Goal: Contribute content: Contribute content

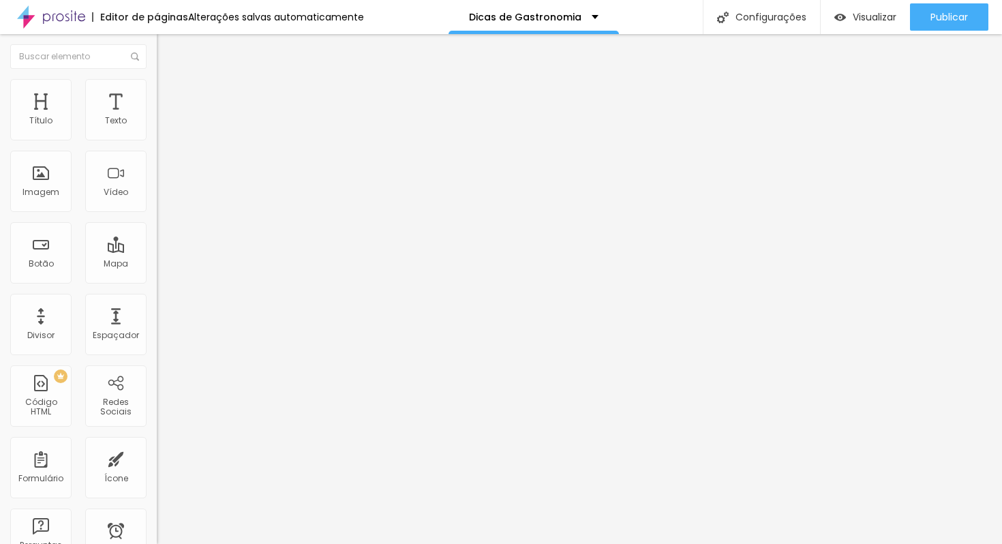
click at [157, 79] on img at bounding box center [163, 85] width 12 height 12
click at [157, 91] on li "Estilo" at bounding box center [235, 86] width 157 height 14
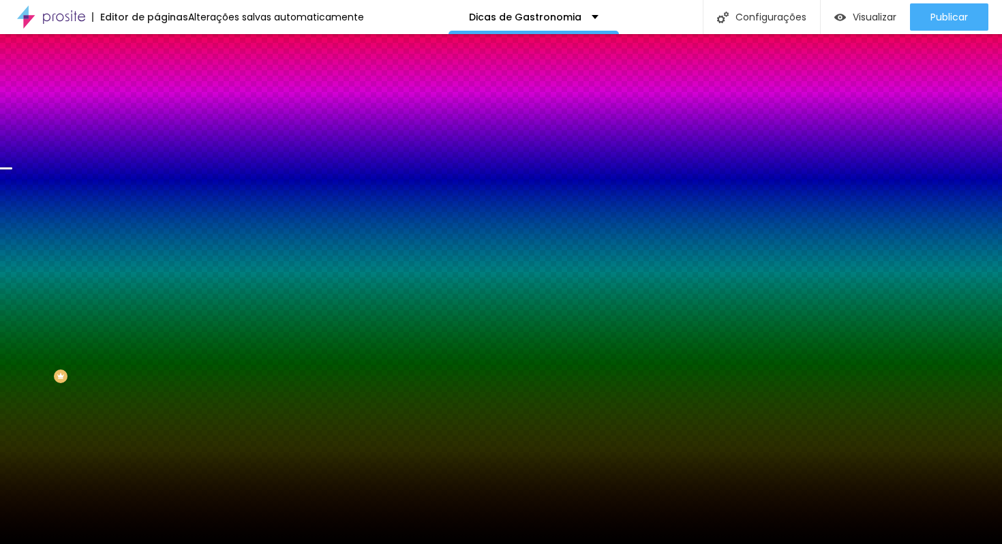
click at [157, 125] on span "Trocar imagem" at bounding box center [194, 120] width 74 height 12
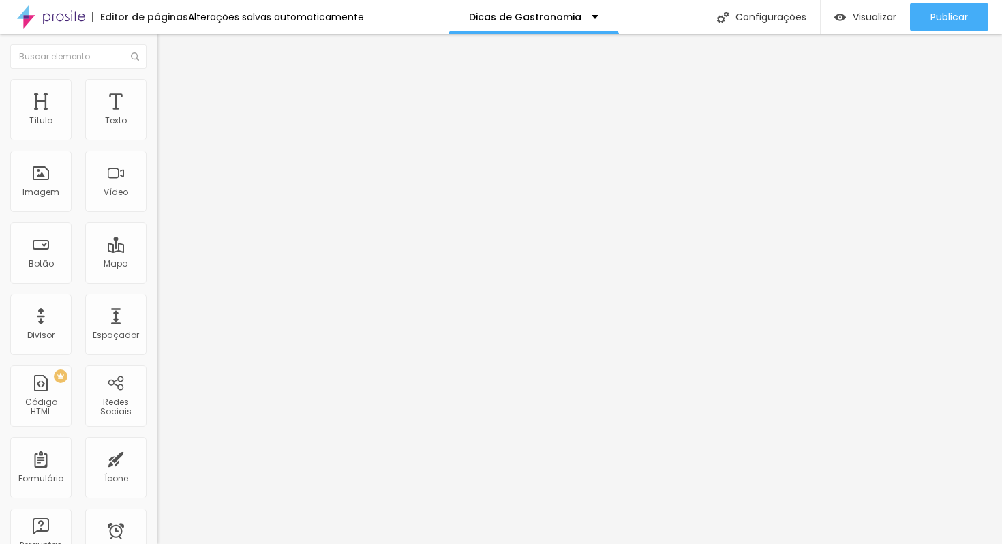
click at [157, 117] on span "Trocar imagem" at bounding box center [194, 112] width 74 height 12
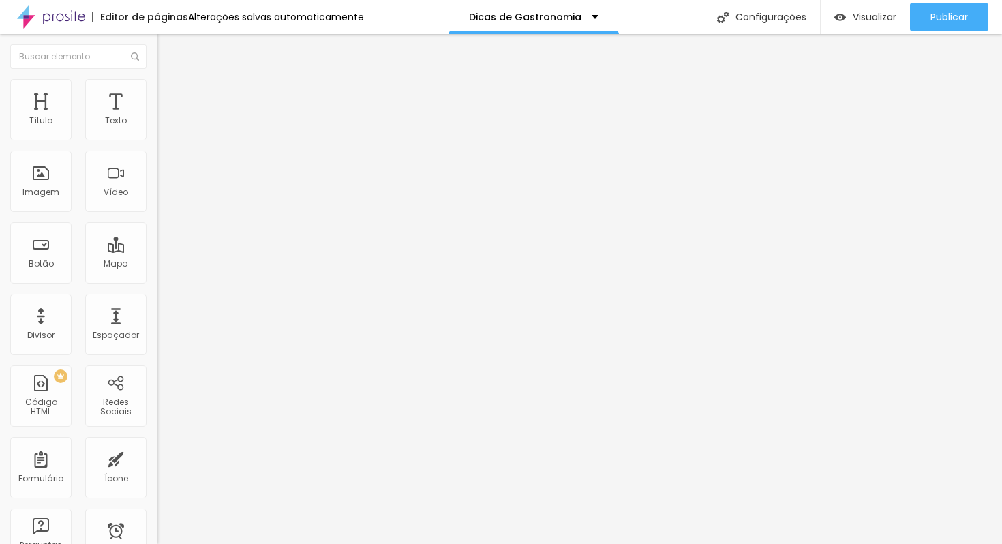
click at [157, 213] on span "16:9 Cinema" at bounding box center [183, 208] width 52 height 12
click at [157, 234] on span "Padrão" at bounding box center [172, 229] width 31 height 12
click at [157, 117] on span "Trocar imagem" at bounding box center [194, 112] width 74 height 12
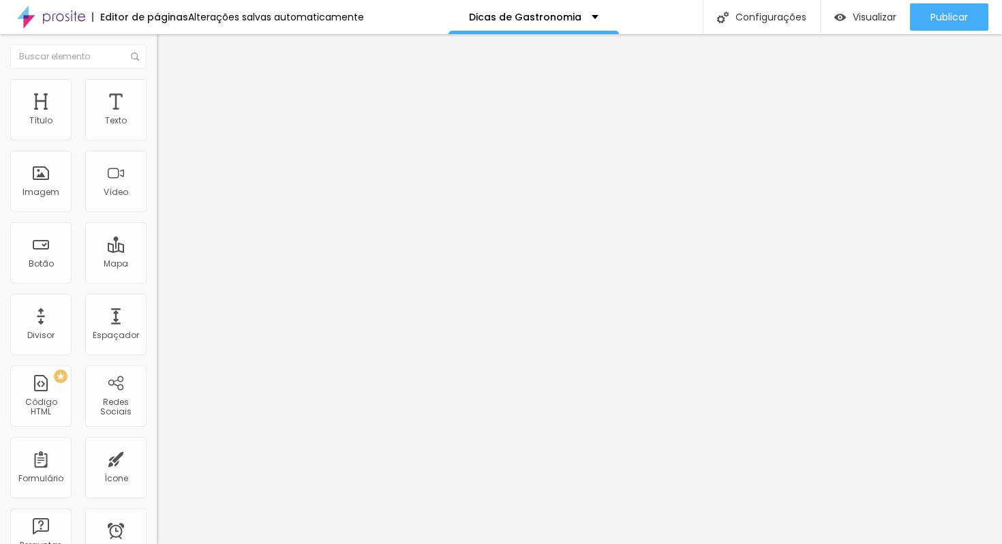
click at [157, 213] on span "16:9 Cinema" at bounding box center [183, 208] width 52 height 12
click at [157, 234] on span "Padrão" at bounding box center [172, 229] width 31 height 12
click at [157, 221] on span "Cinema" at bounding box center [174, 216] width 34 height 12
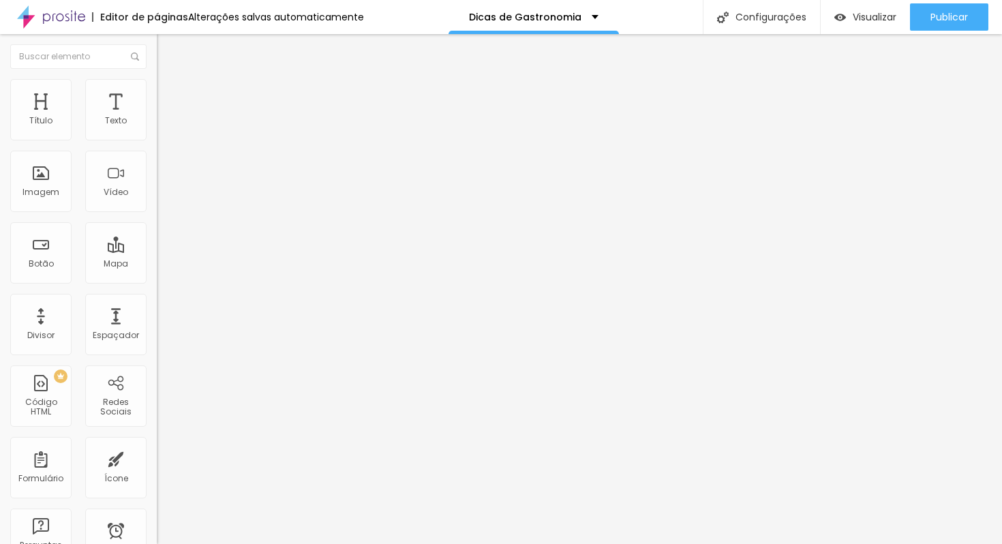
click at [157, 251] on span "Original" at bounding box center [173, 245] width 33 height 12
click at [157, 213] on span "4:3 Padrão" at bounding box center [179, 208] width 45 height 12
click at [157, 251] on span "Original" at bounding box center [173, 245] width 33 height 12
click at [157, 117] on span "Trocar imagem" at bounding box center [194, 112] width 74 height 12
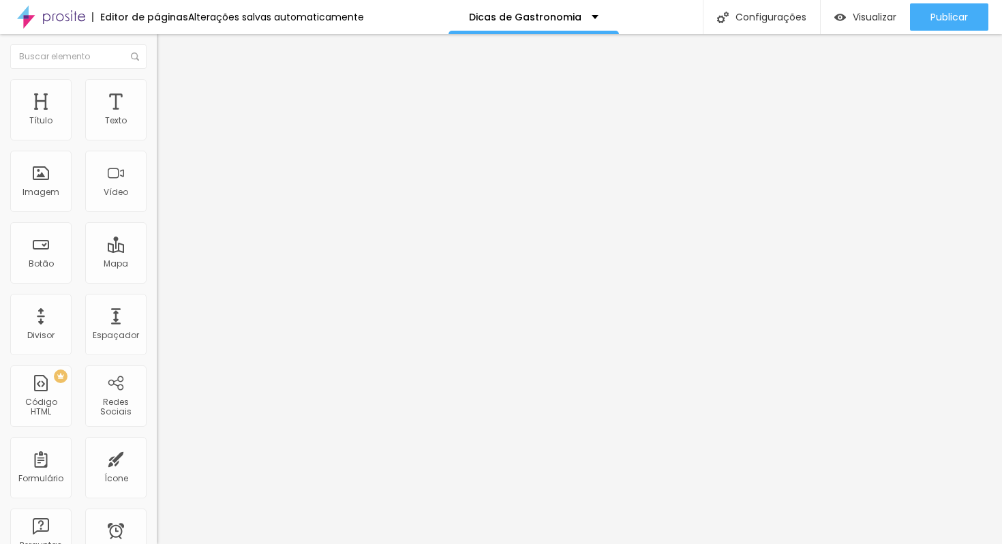
click at [157, 117] on span "Trocar imagem" at bounding box center [194, 112] width 74 height 12
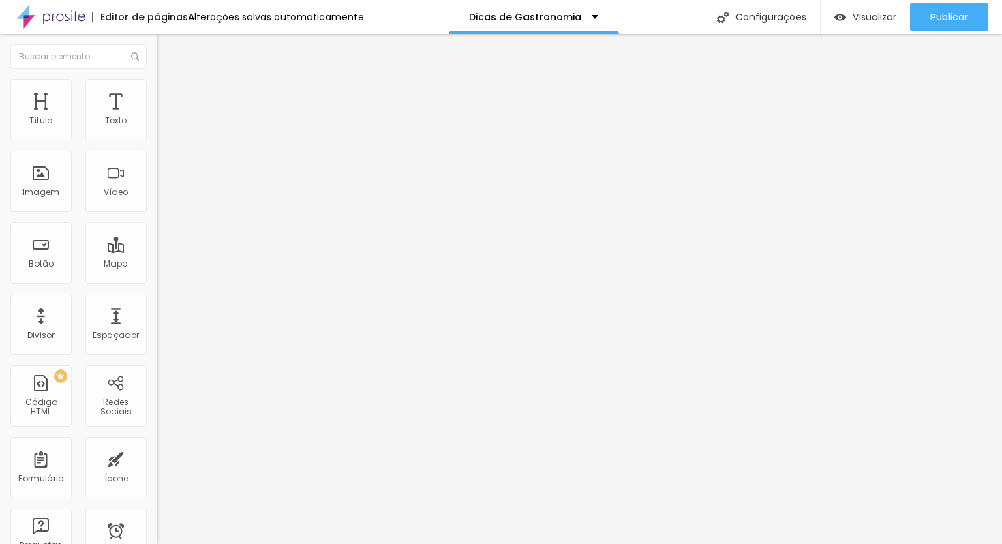
click at [157, 213] on span "16:9 Cinema" at bounding box center [183, 208] width 52 height 12
click at [157, 251] on span "Original" at bounding box center [173, 245] width 33 height 12
click at [157, 213] on span "16:9 Cinema" at bounding box center [183, 208] width 52 height 12
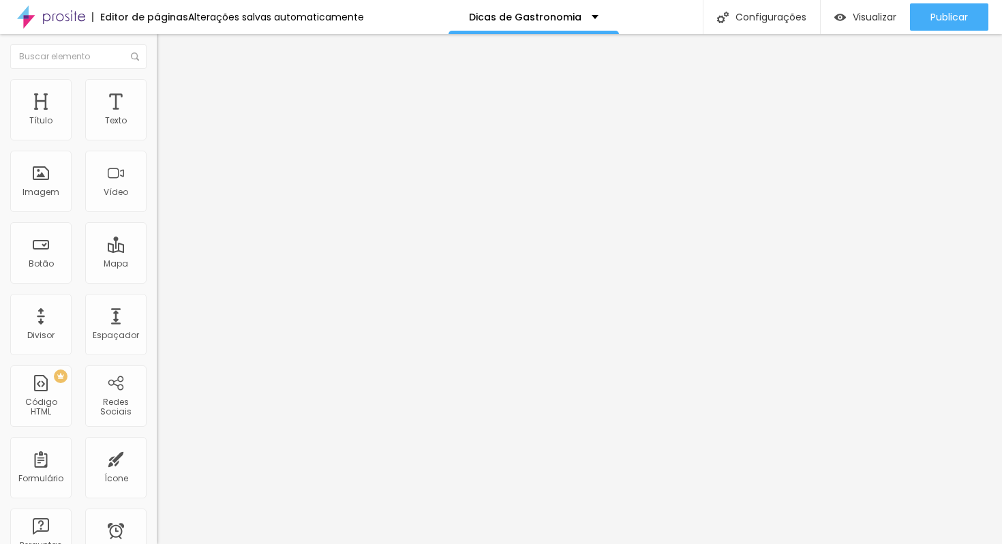
click at [157, 251] on span "Original" at bounding box center [173, 245] width 33 height 12
click at [157, 213] on span "Original" at bounding box center [173, 208] width 33 height 12
click at [157, 230] on span "Padrão" at bounding box center [172, 224] width 31 height 12
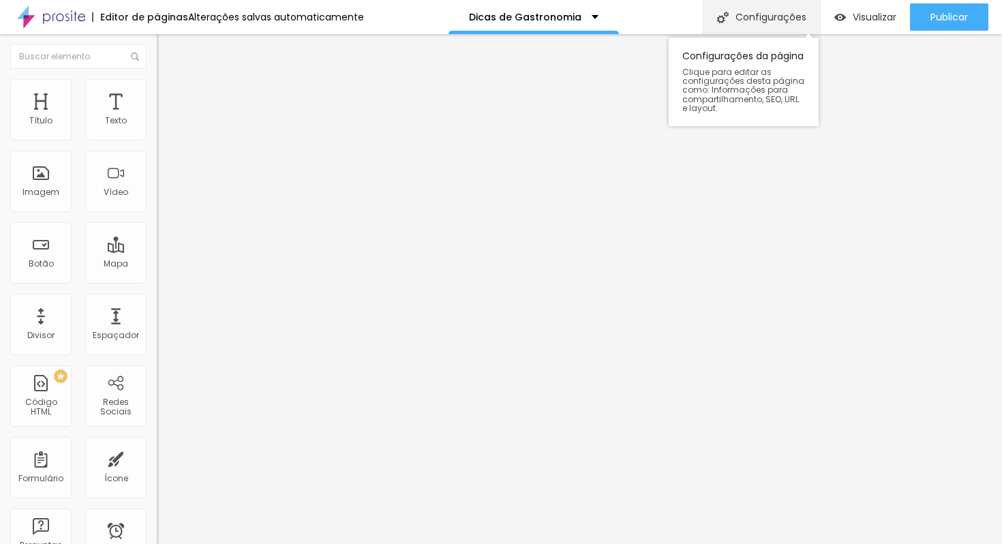
click at [771, 16] on div "Configurações" at bounding box center [761, 17] width 117 height 34
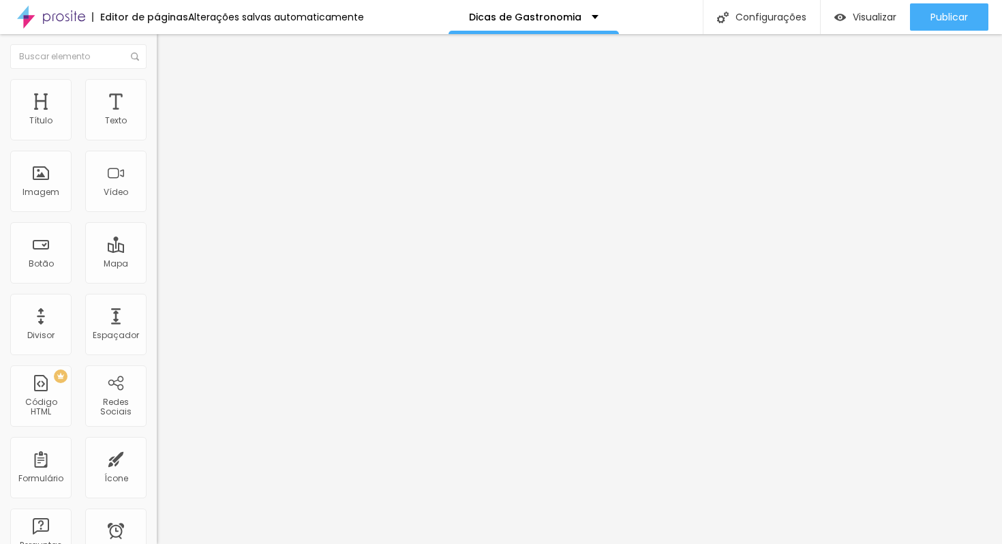
type input "/dicas-de-gastronomia-gbrawne"
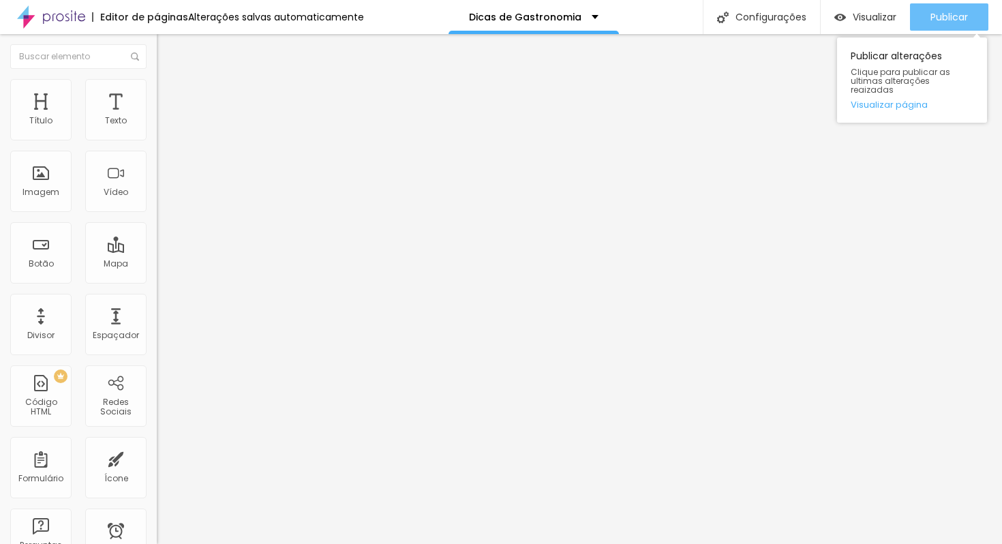
click at [958, 20] on span "Publicar" at bounding box center [948, 17] width 37 height 11
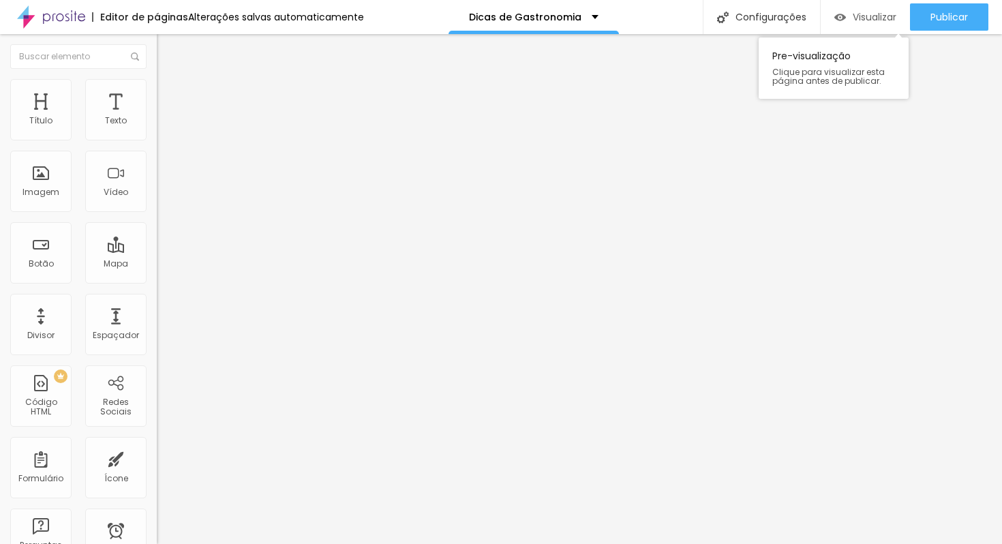
click at [855, 18] on span "Visualizar" at bounding box center [875, 17] width 44 height 11
click at [157, 124] on span "Encaixotado" at bounding box center [183, 118] width 53 height 12
click at [157, 145] on span "Completo" at bounding box center [178, 140] width 42 height 12
click at [169, 91] on span "Estilo" at bounding box center [179, 88] width 21 height 12
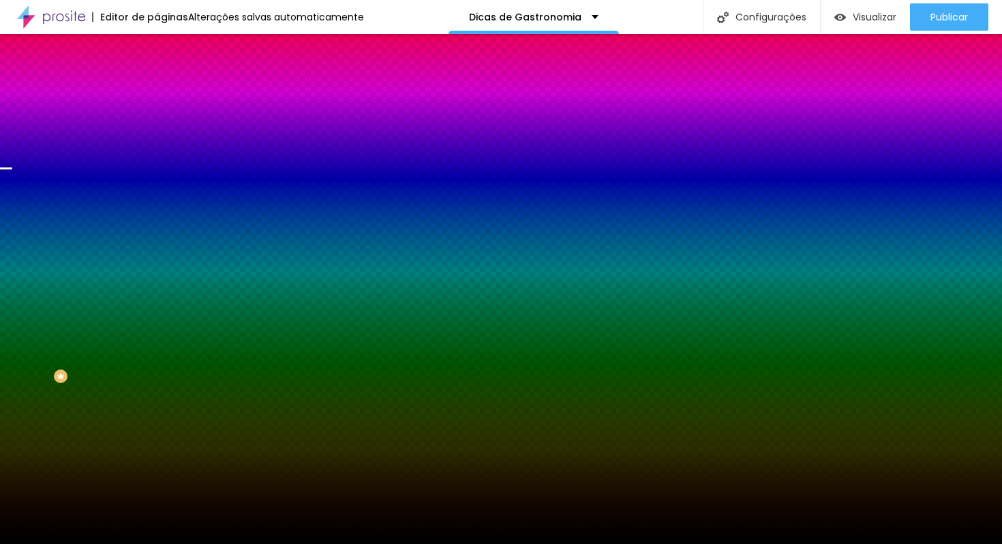
click at [169, 96] on span "Avançado" at bounding box center [191, 102] width 45 height 12
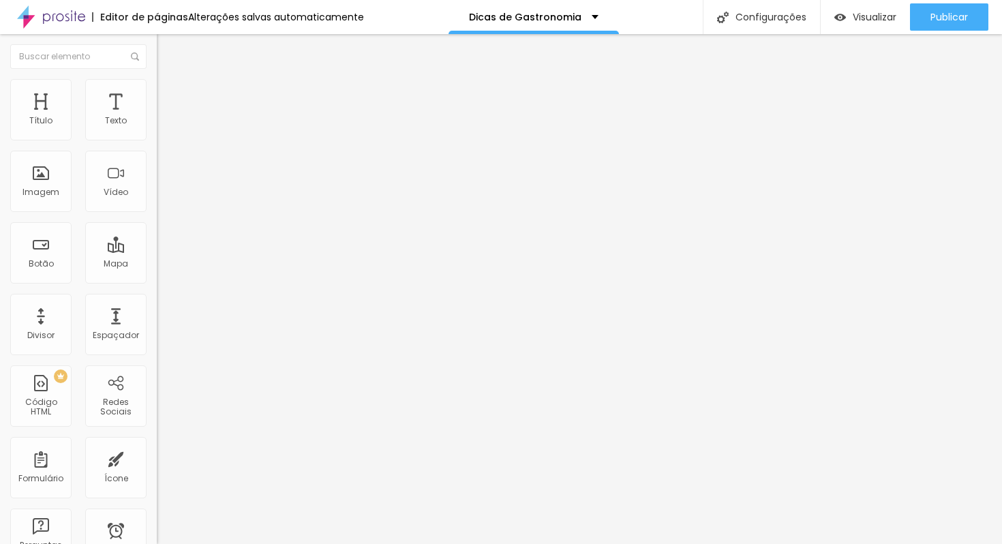
type input "5"
type input "10"
type input "15"
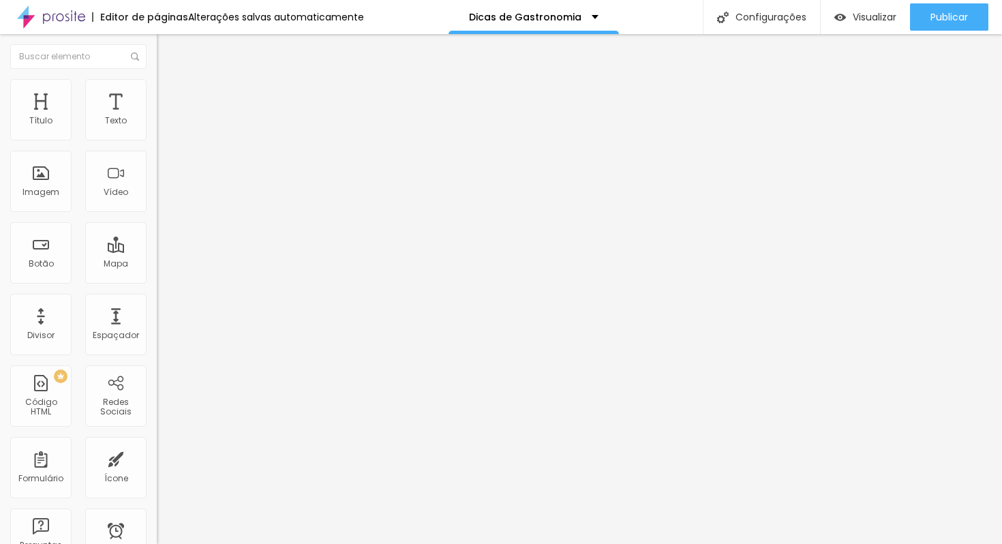
type input "15"
type input "20"
type input "15"
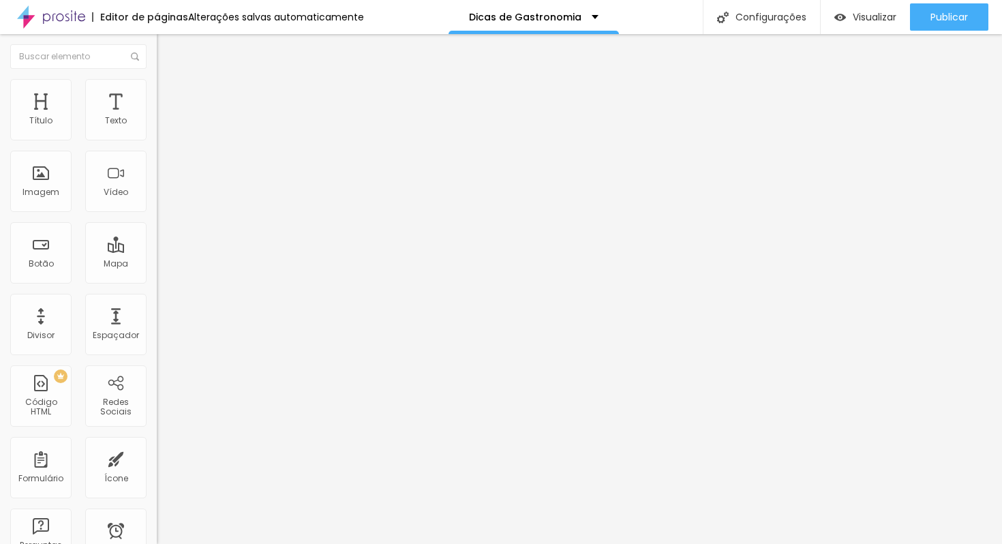
type input "10"
type input "5"
type input "0"
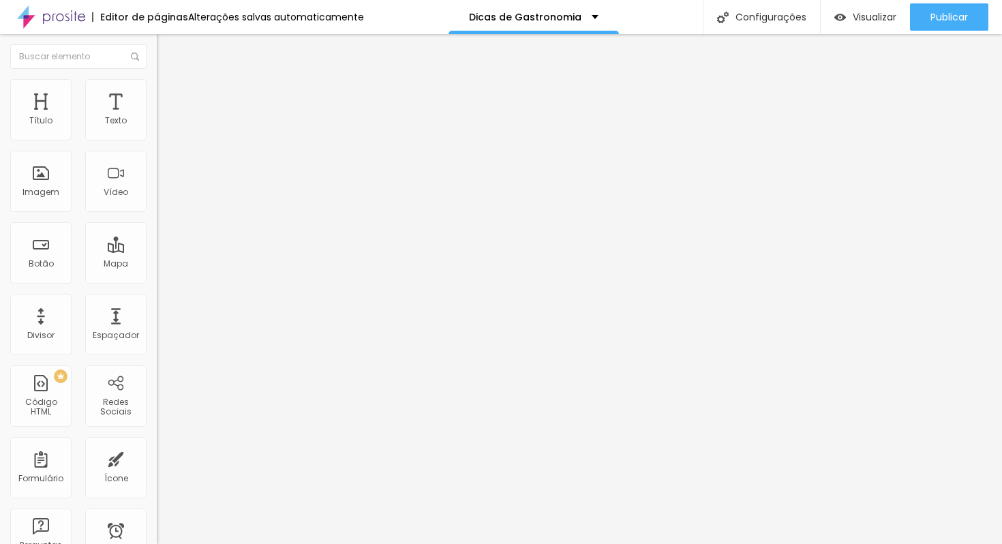
type input "0"
drag, startPoint x: 32, startPoint y: 134, endPoint x: 0, endPoint y: 131, distance: 32.2
click at [157, 264] on input "range" at bounding box center [201, 269] width 88 height 11
type input "11"
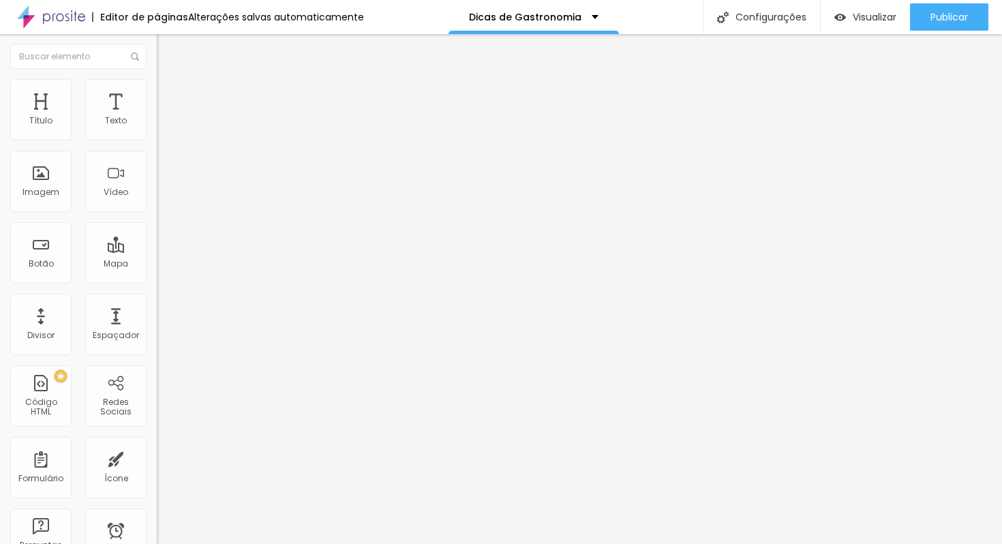
type input "14"
type input "17"
type input "34"
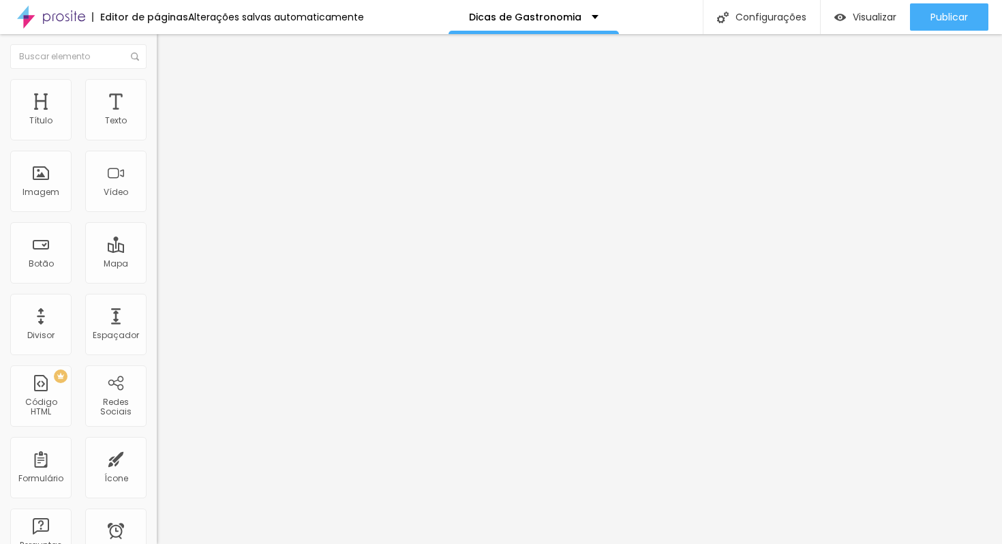
type input "34"
type input "67"
type input "129"
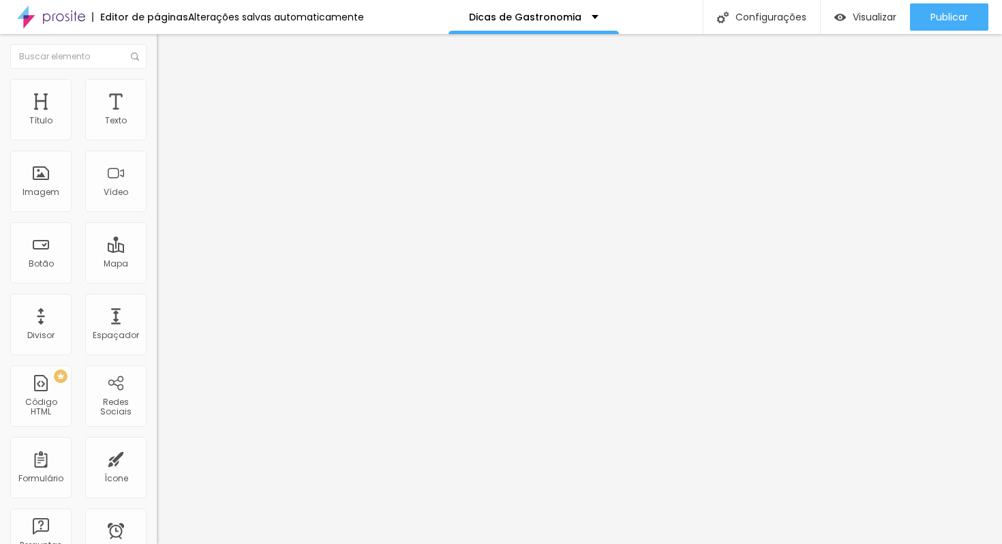
type input "234"
type input "320"
type input "389"
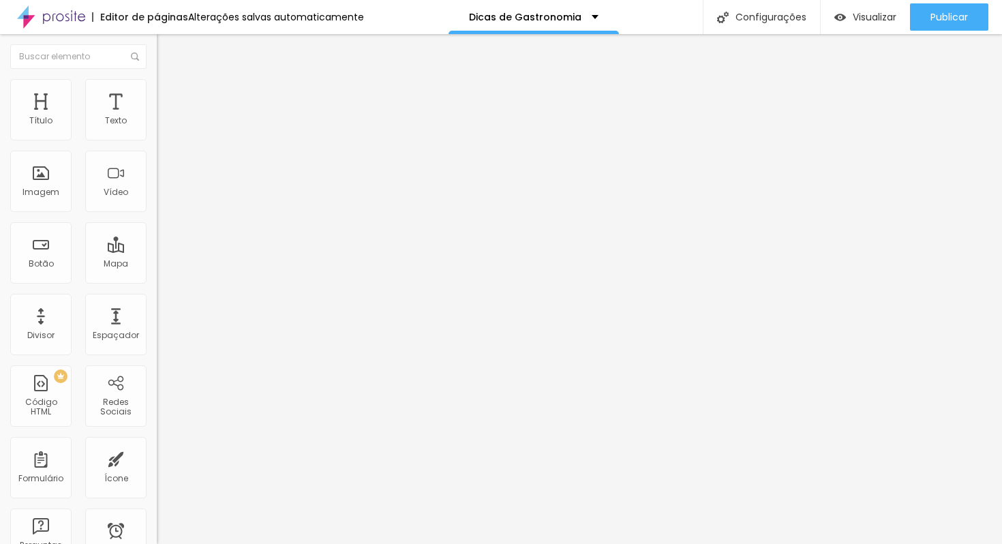
type input "389"
type input "442"
type input "483"
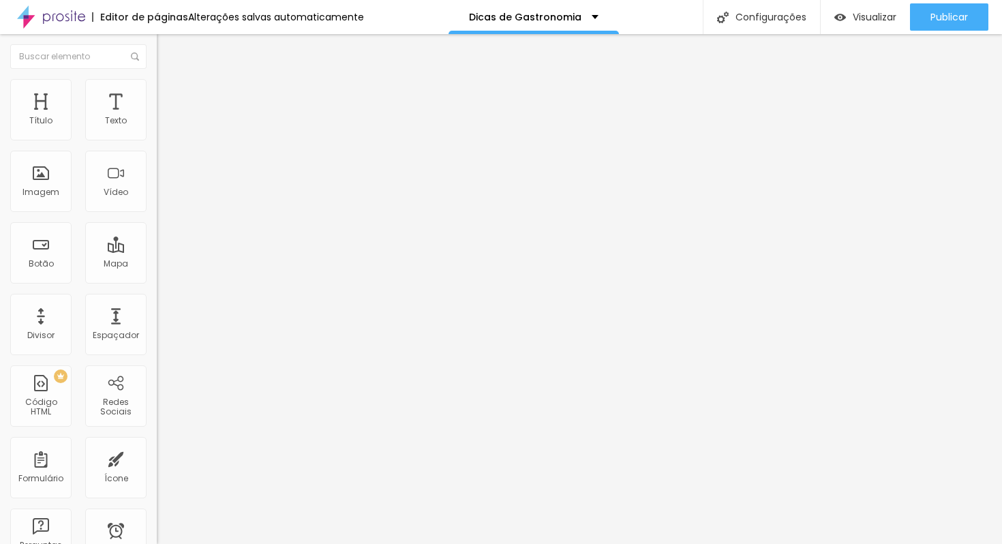
type input "487"
type input "485"
type input "483"
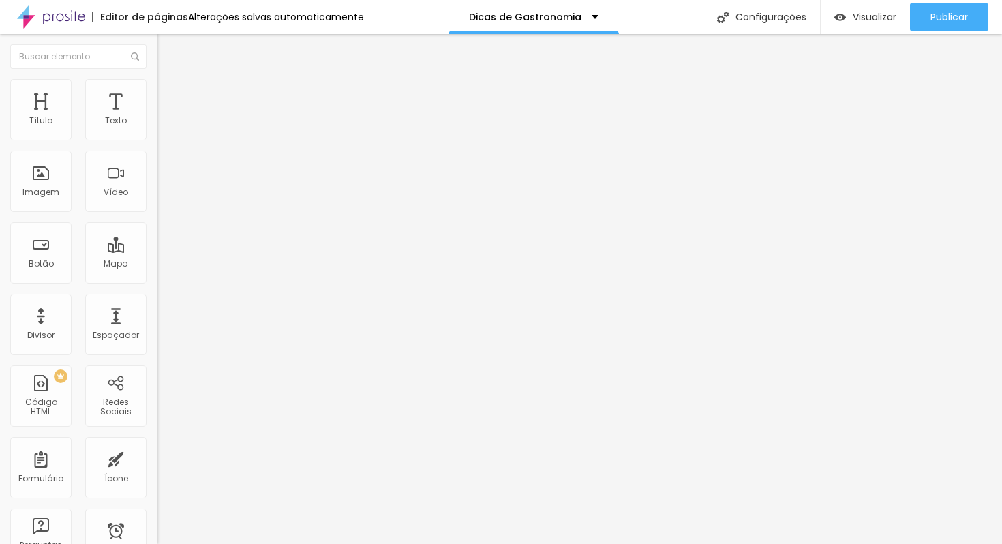
type input "483"
type input "482"
type input "479"
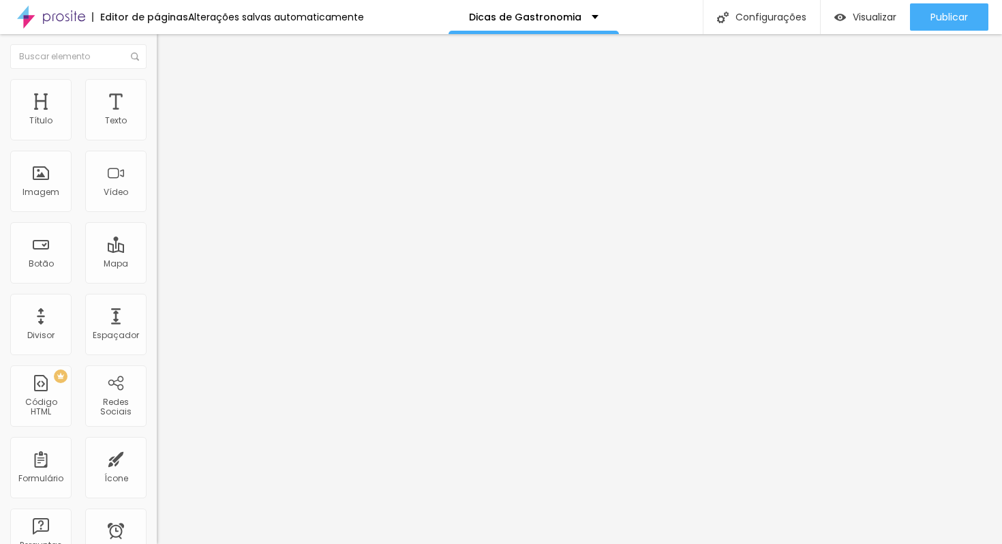
type input "475"
type input "459"
type input "438"
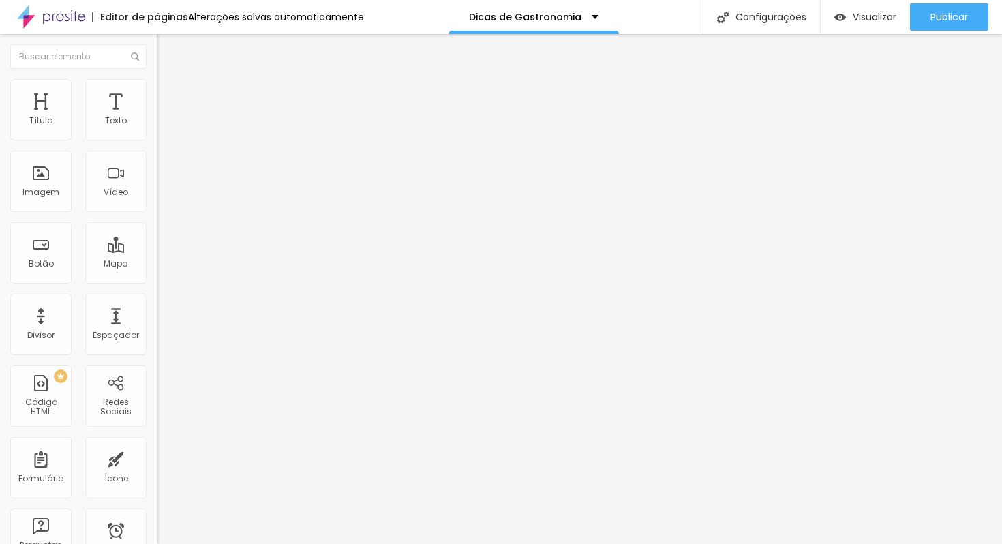
type input "438"
type input "405"
type input "356"
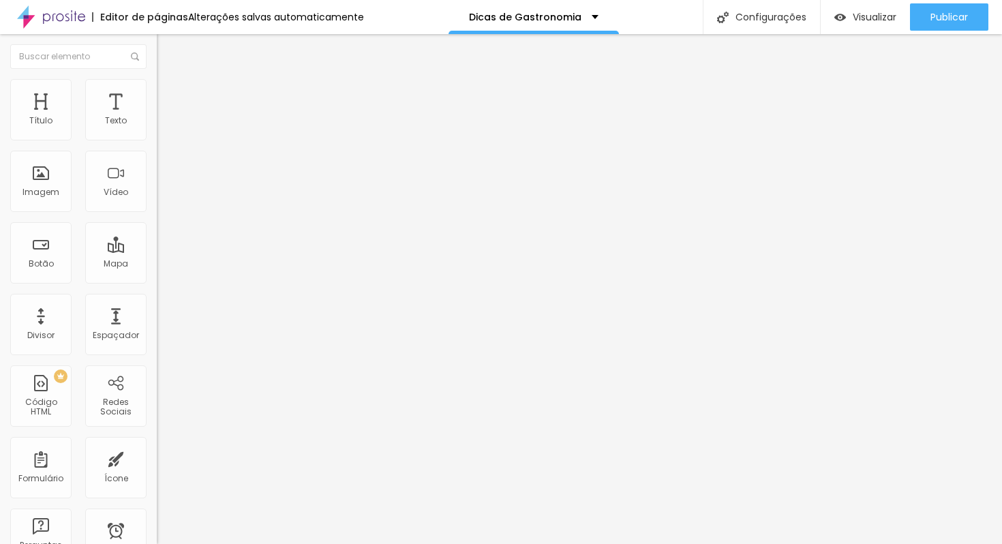
type input "262"
type input "205"
type input "140"
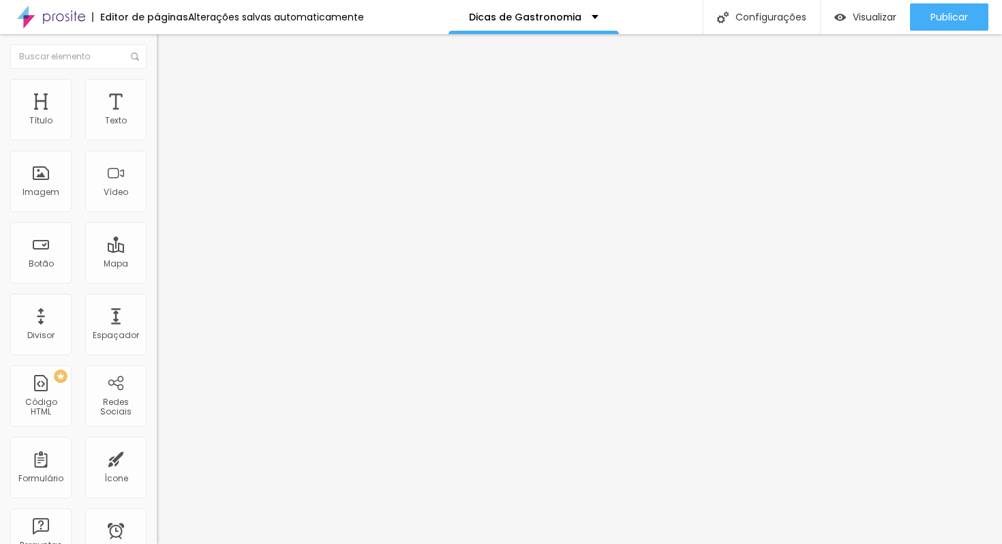
type input "140"
type input "95"
type input "46"
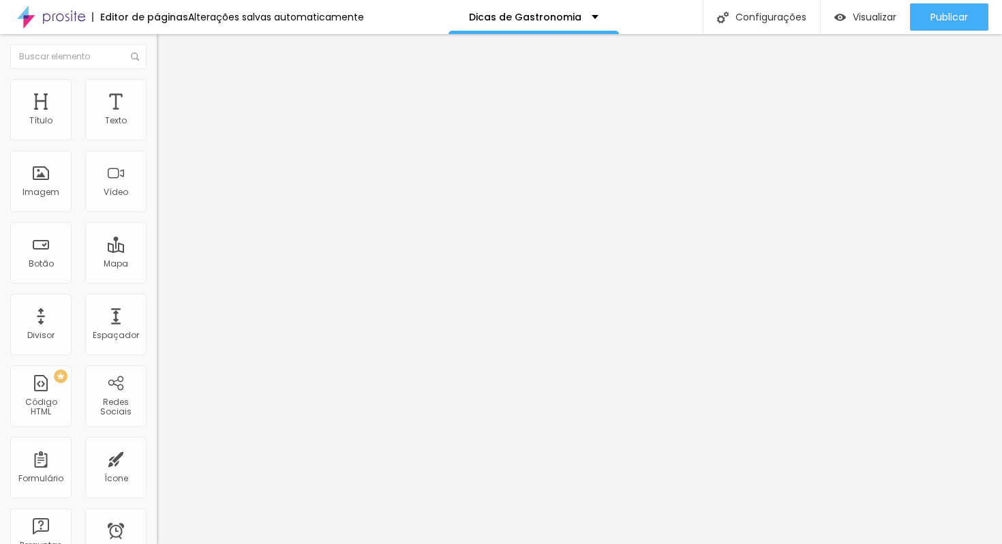
type input "0"
drag, startPoint x: 31, startPoint y: 161, endPoint x: 0, endPoint y: 156, distance: 31.7
click at [157, 457] on input "range" at bounding box center [201, 462] width 88 height 11
type input "25"
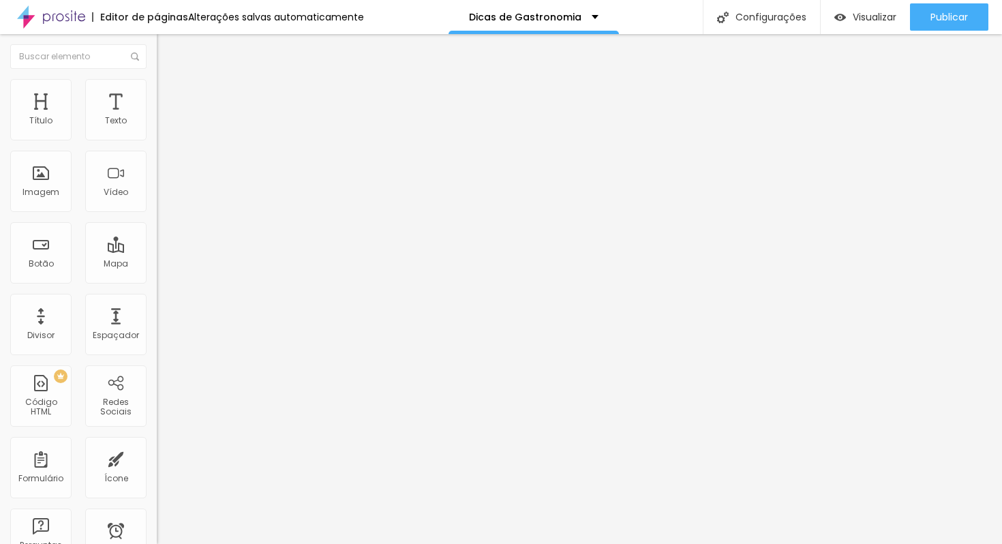
type input "25"
type input "32"
type input "35"
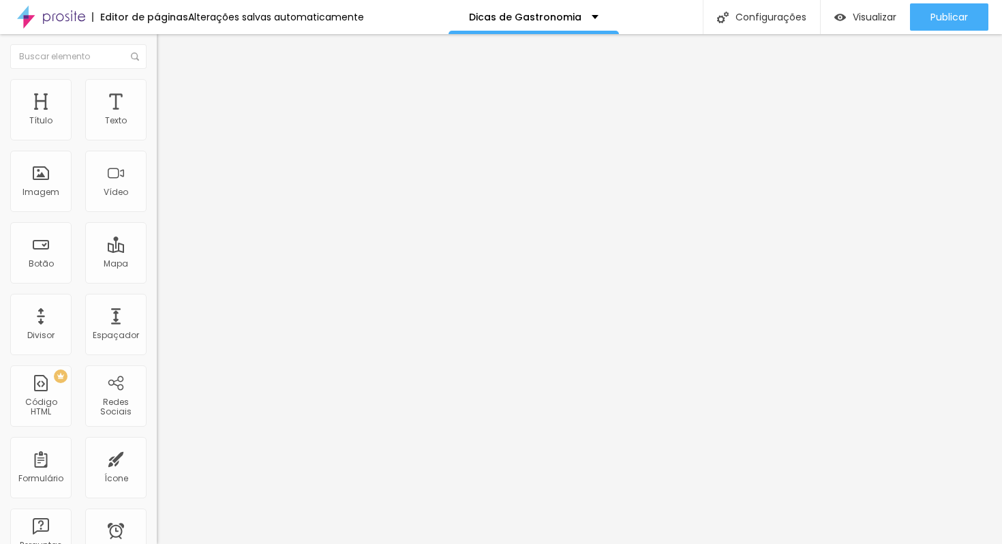
type input "39"
type input "42"
type input "48"
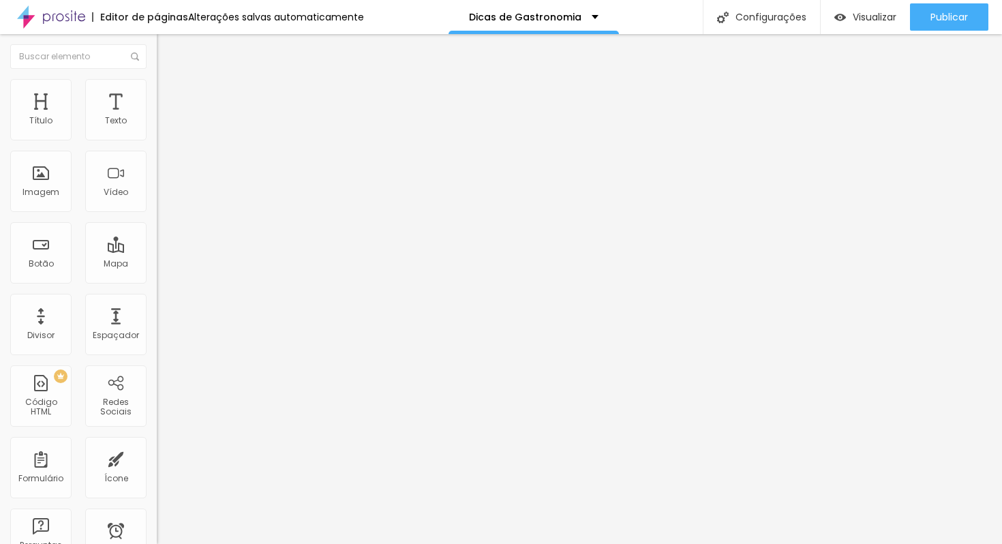
type input "48"
type input "53"
type input "64"
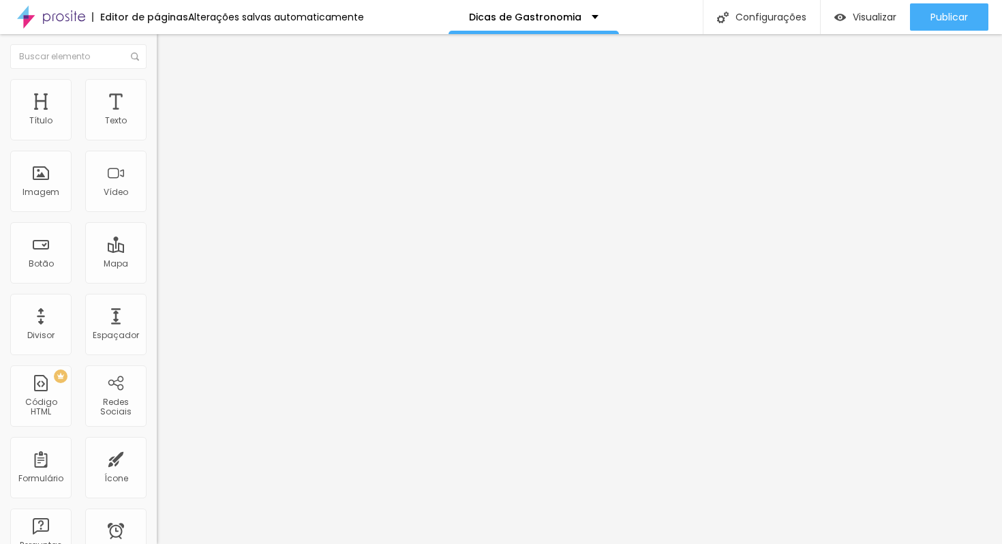
type input "71"
type input "77"
type input "93"
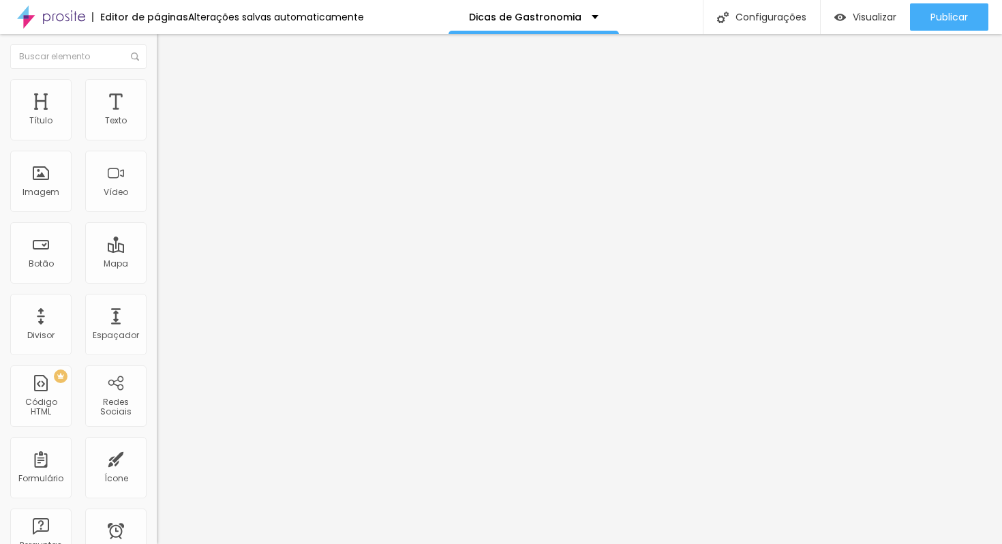
type input "93"
type input "99"
type input "110"
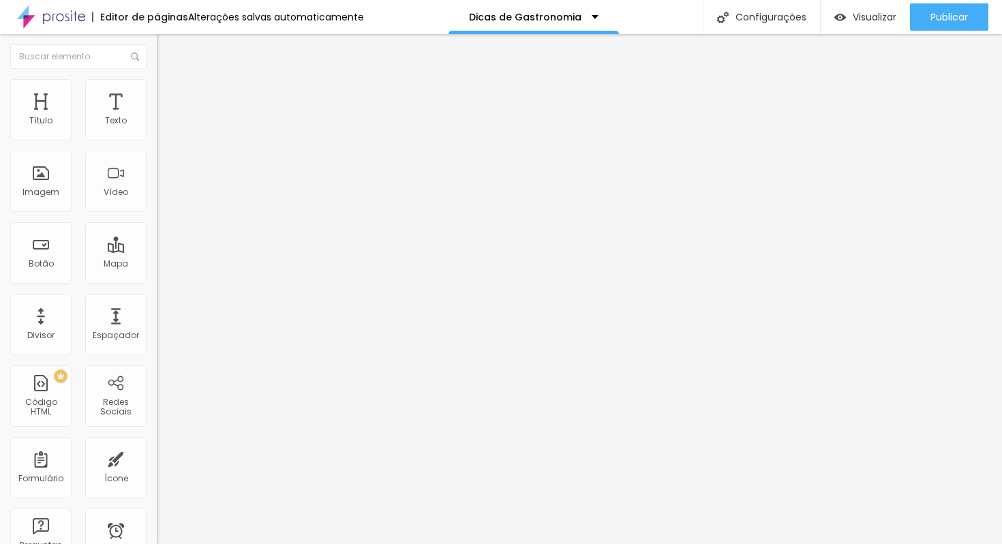
type input "117"
type input "133"
type input "140"
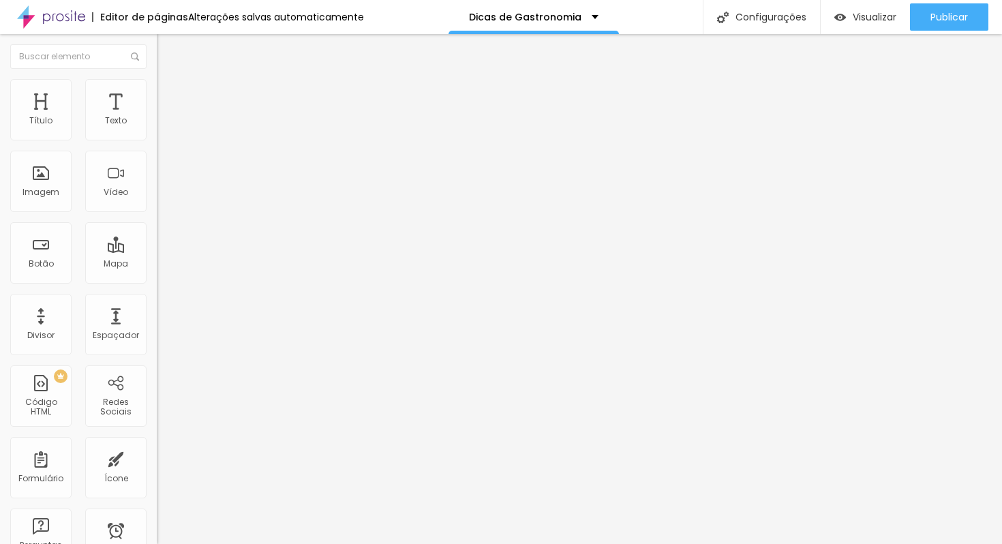
type input "140"
type input "147"
type input "154"
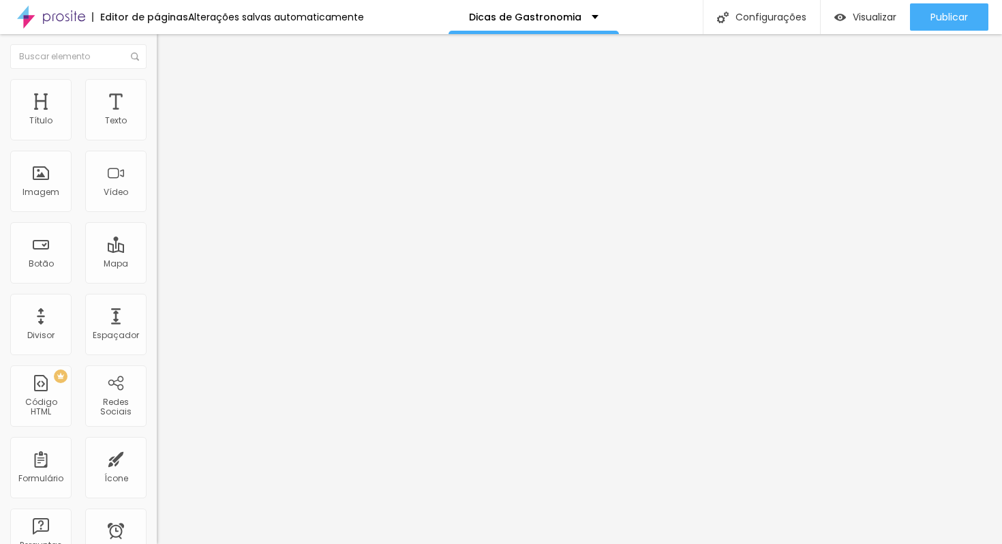
type input "158"
type input "161"
type input "162"
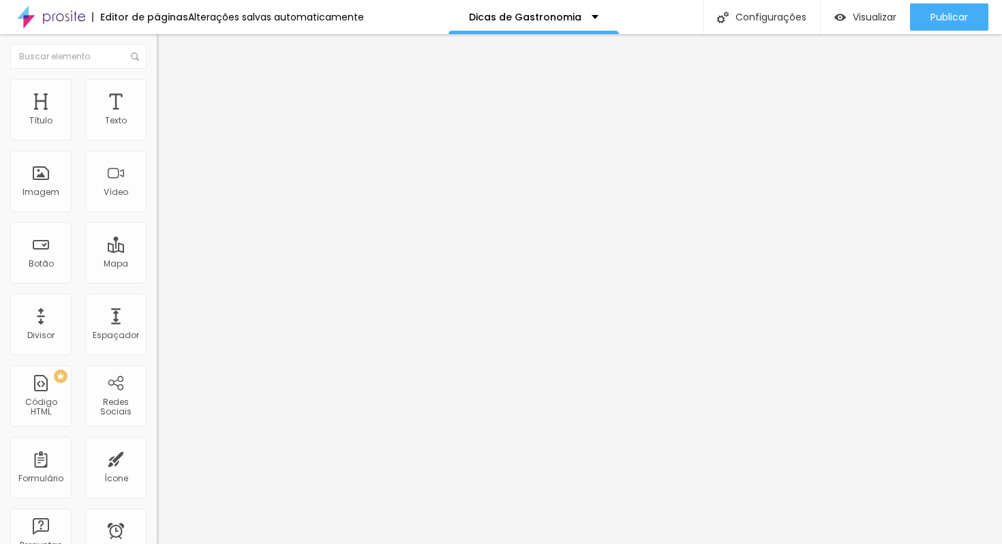
type input "162"
type input "163"
type input "169"
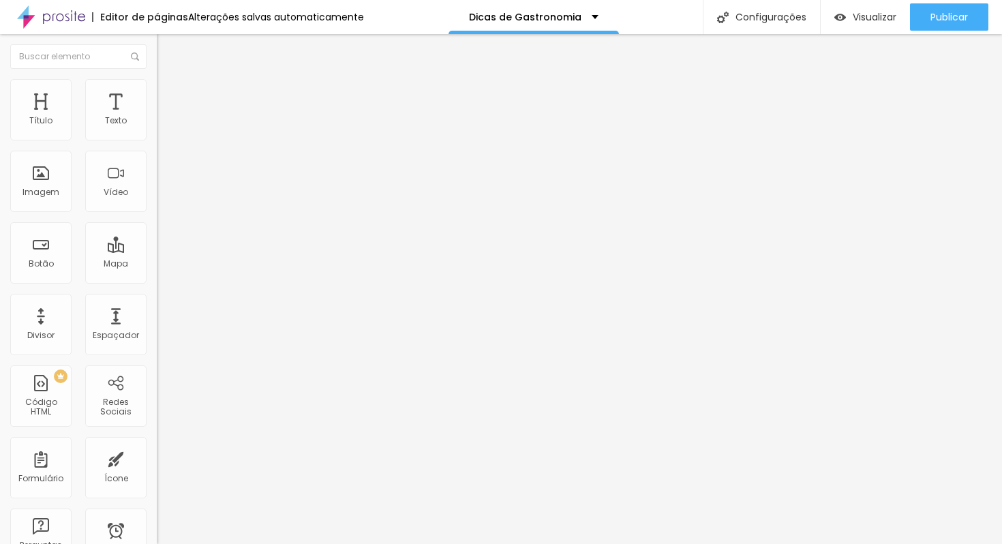
type input "188"
type input "199"
type input "203"
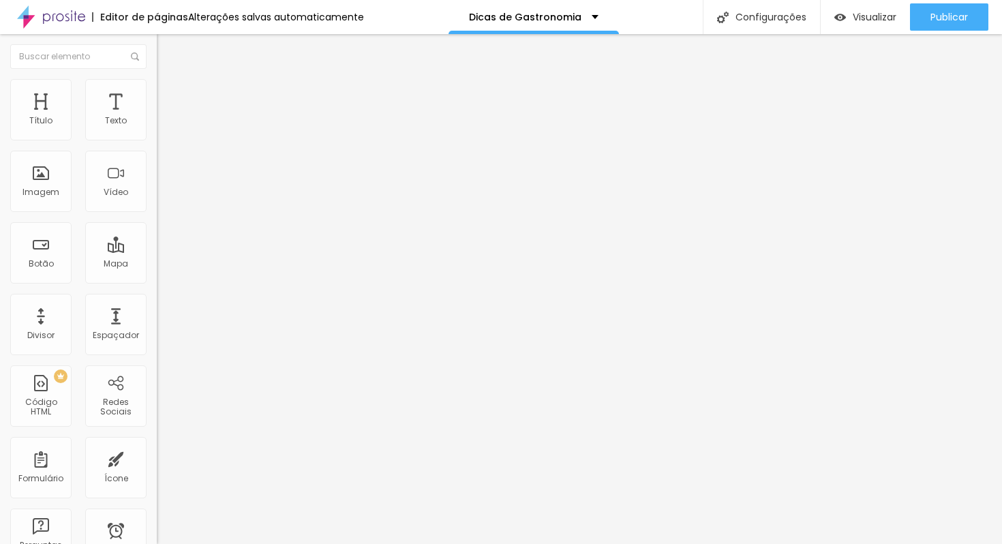
type input "203"
type input "208"
type input "212"
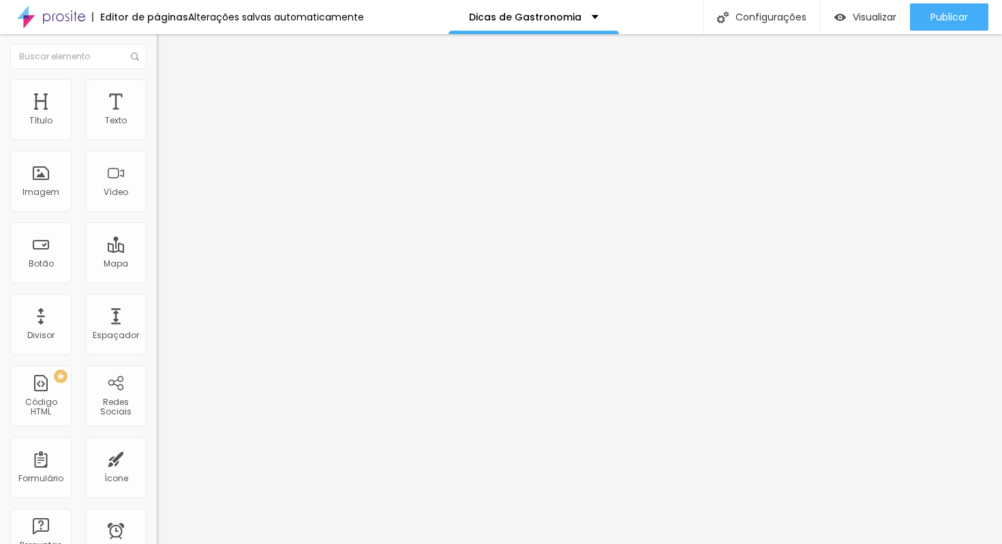
type input "214"
type input "215"
type input "216"
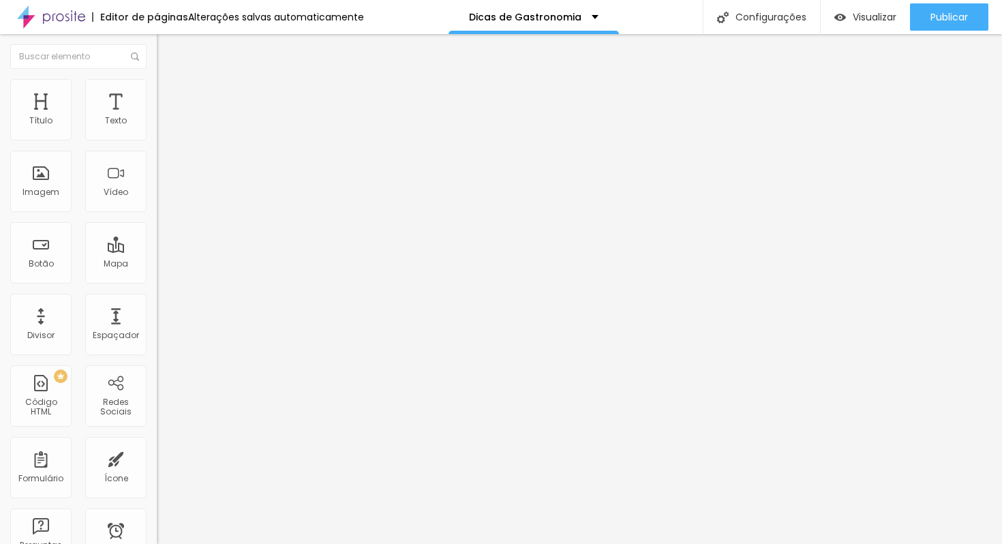
type input "216"
type input "218"
type input "219"
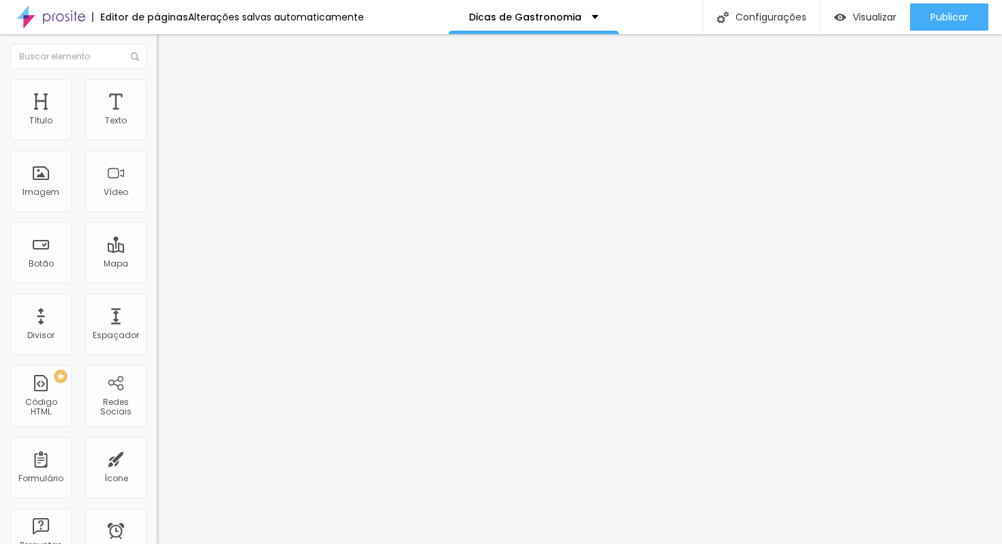
type input "220"
type input "222"
type input "223"
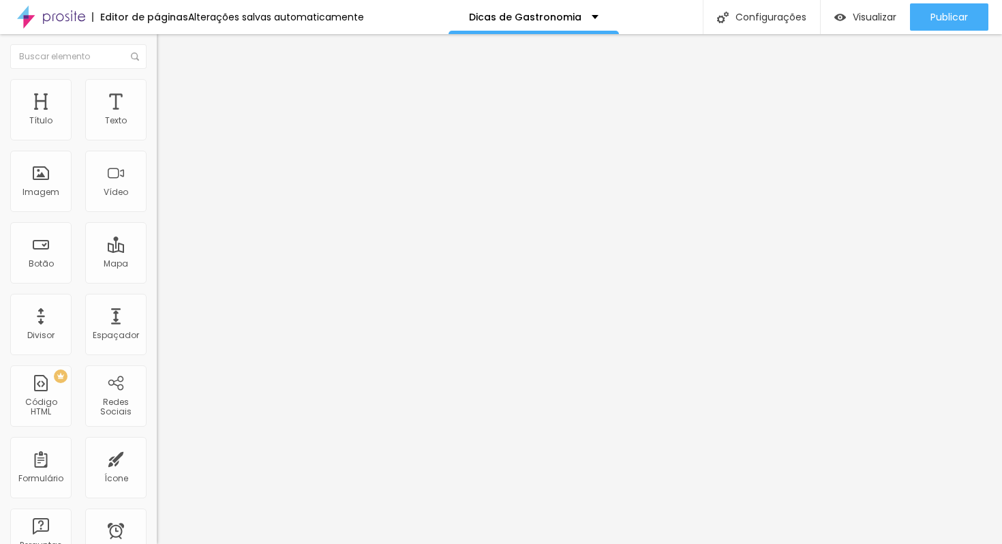
type input "223"
type input "226"
type input "227"
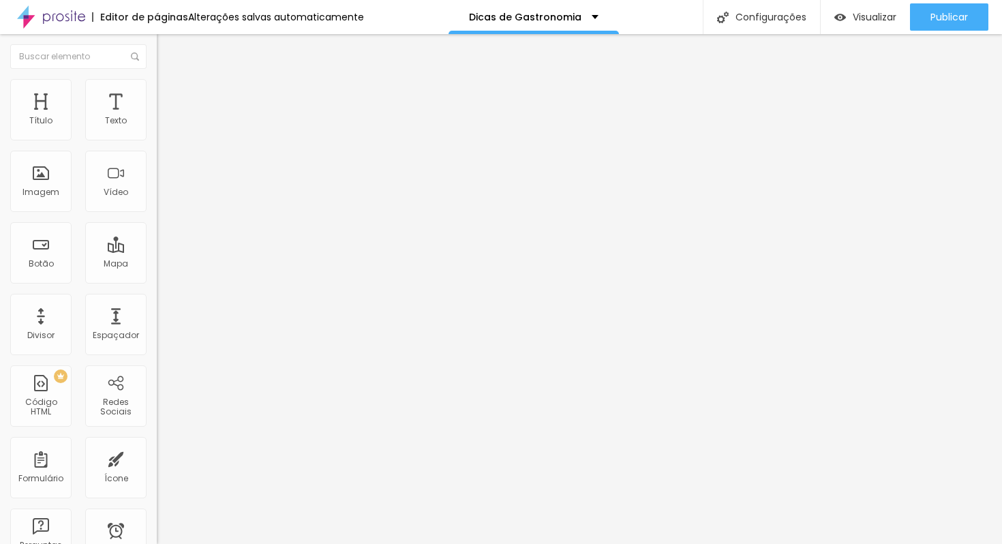
type input "228"
type input "227"
type input "226"
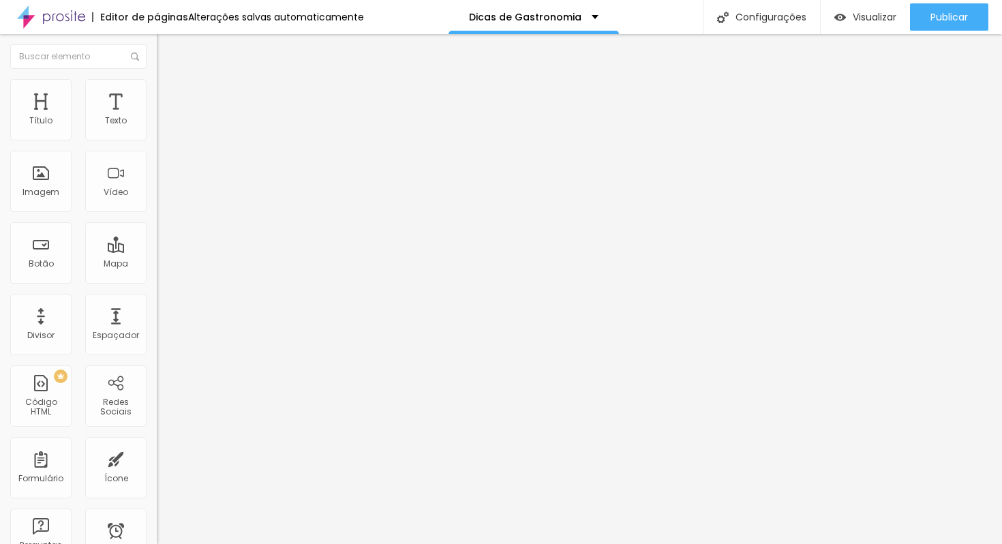
type input "226"
type input "225"
type input "222"
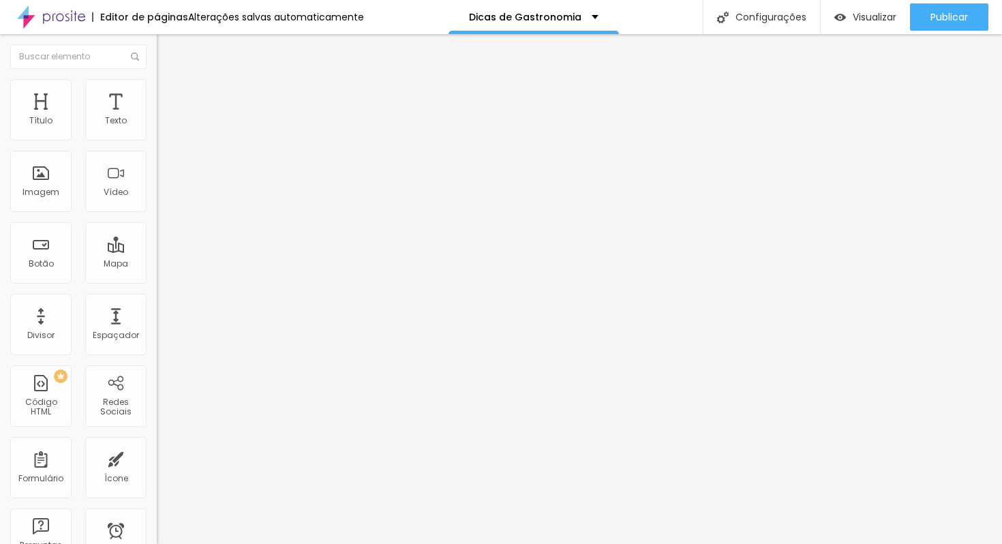
type input "221"
type input "220"
type input "217"
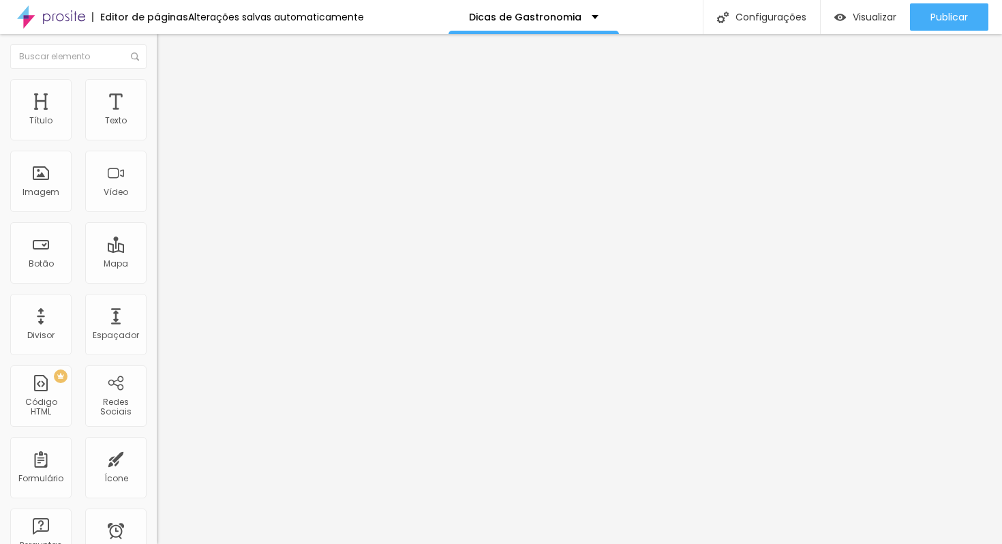
type input "217"
type input "216"
type input "213"
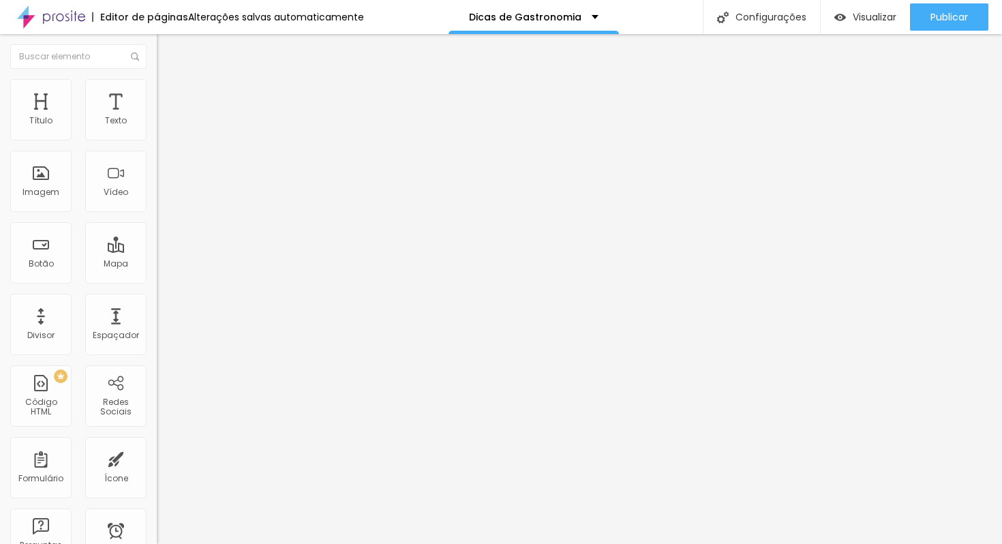
type input "210"
type input "208"
type input "207"
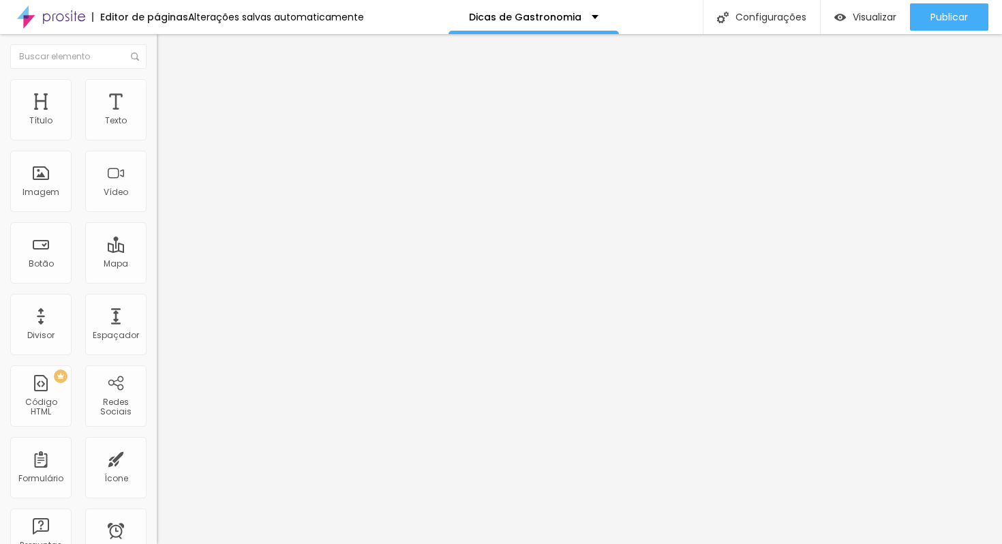
type input "207"
type input "203"
type input "198"
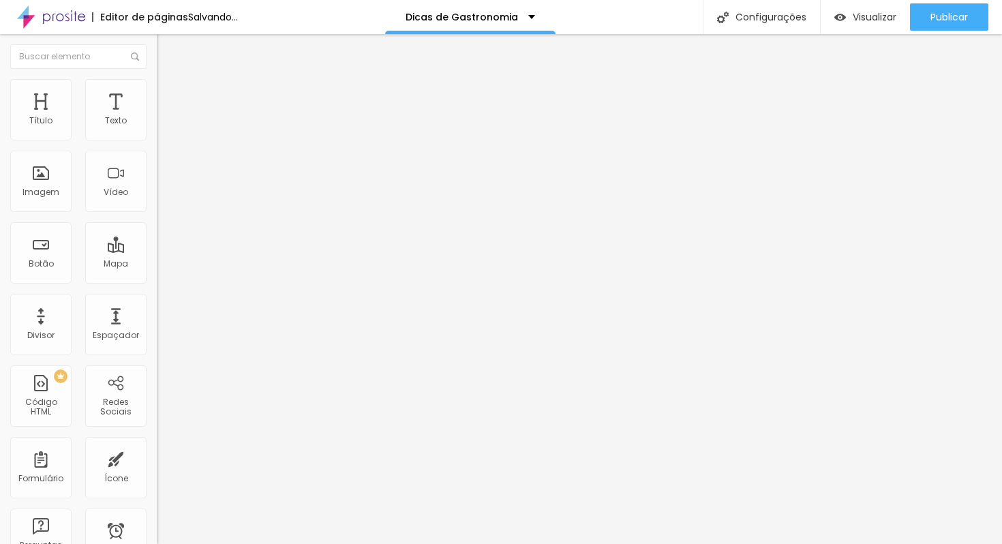
type input "197"
type input "194"
type input "190"
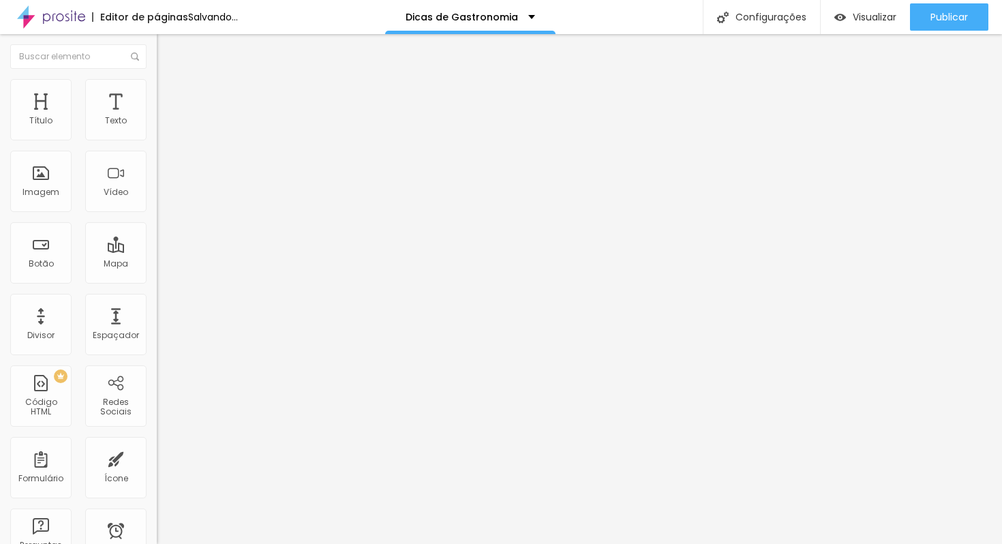
type input "190"
type input "185"
type input "182"
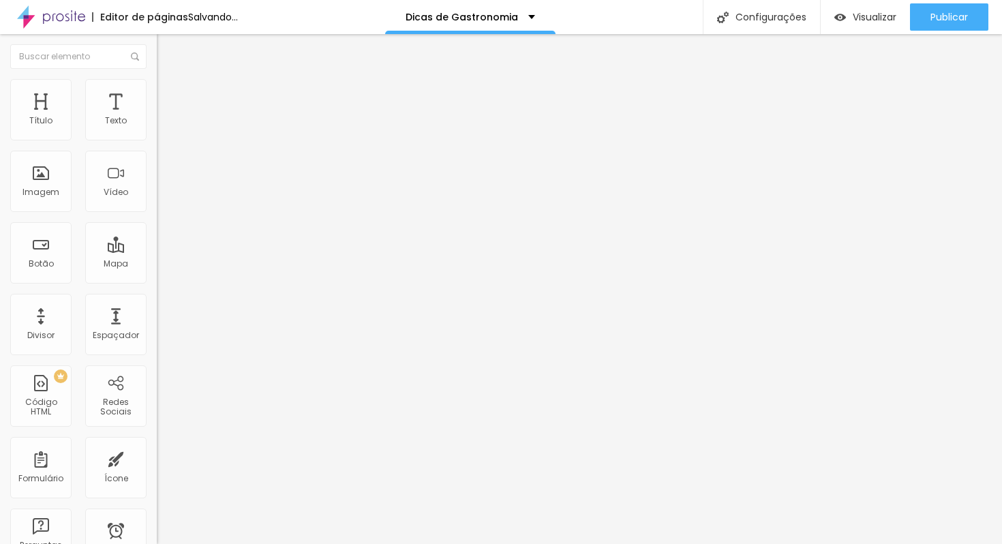
type input "179"
type input "178"
type input "177"
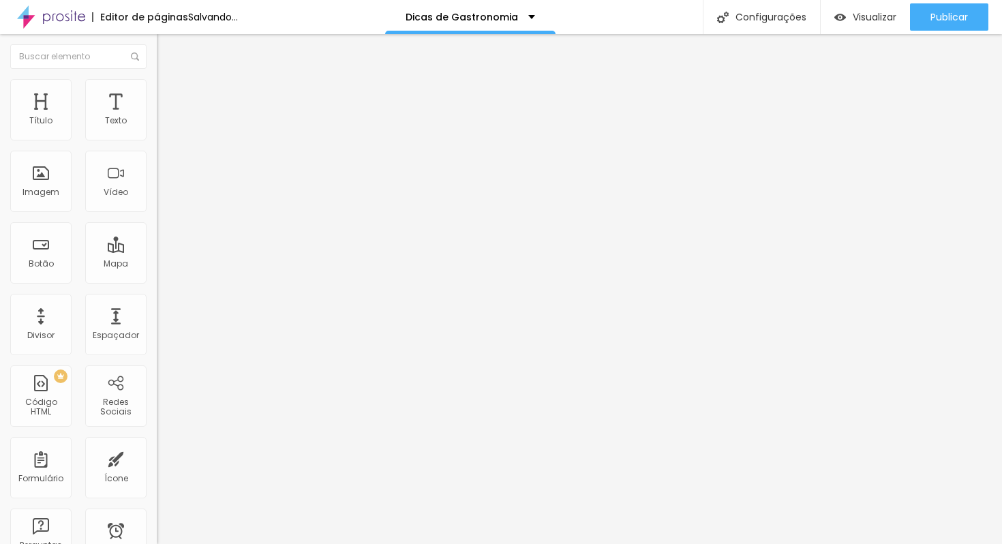
type input "177"
type input "176"
type input "175"
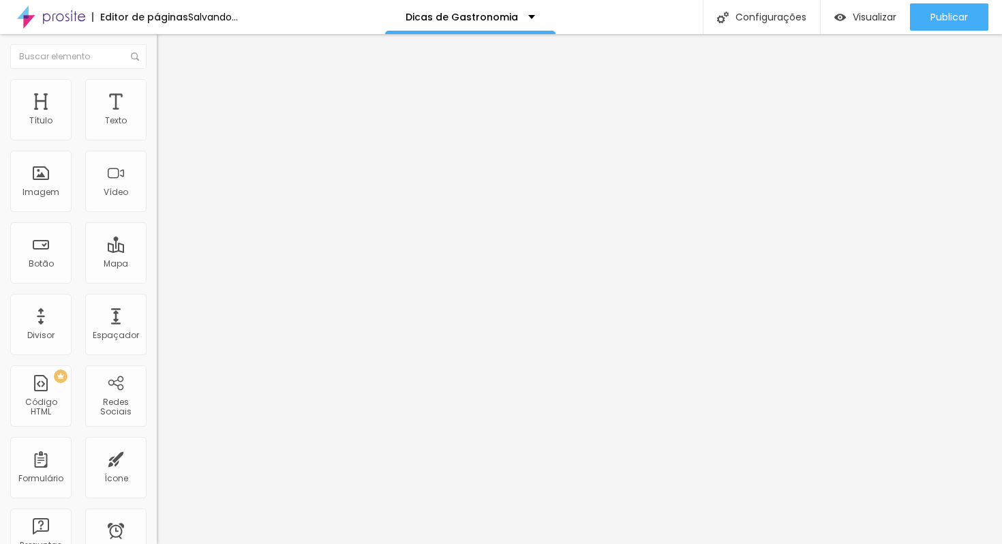
type input "173"
type input "172"
drag, startPoint x: 33, startPoint y: 132, endPoint x: 49, endPoint y: 133, distance: 16.4
click at [157, 251] on input "range" at bounding box center [201, 256] width 88 height 11
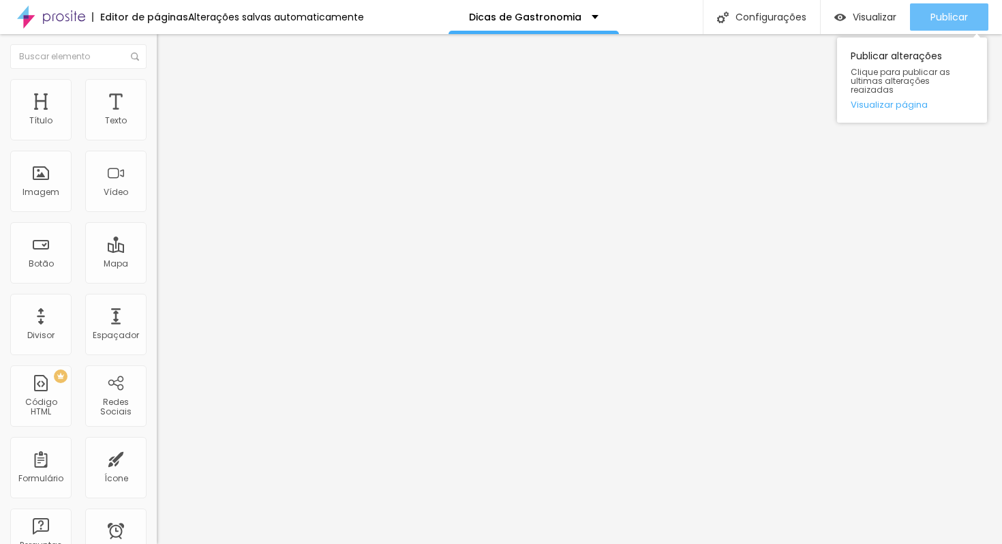
click at [956, 5] on div "Publicar" at bounding box center [948, 16] width 37 height 27
